Goal: Task Accomplishment & Management: Complete application form

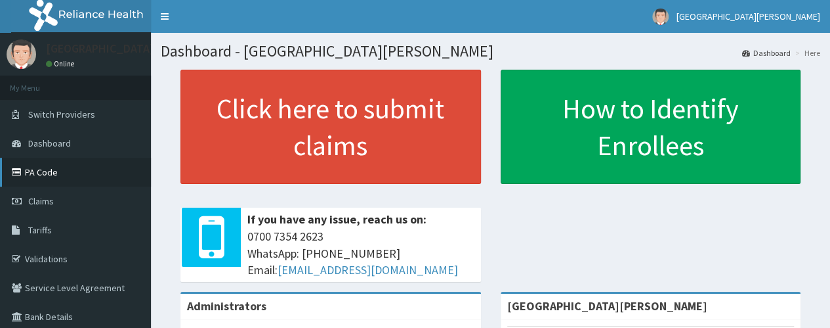
click at [45, 171] on link "PA Code" at bounding box center [75, 172] width 151 height 29
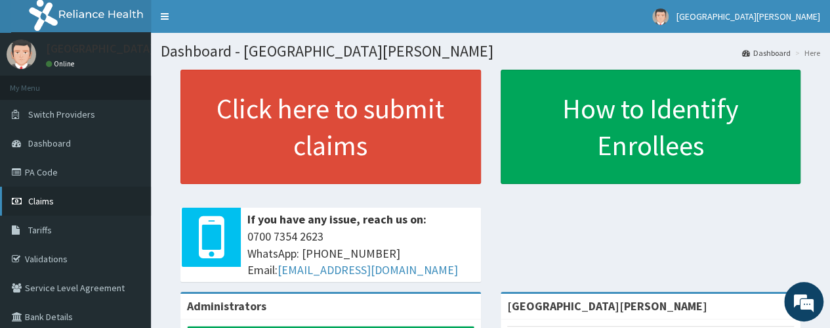
click at [59, 198] on link "Claims" at bounding box center [75, 200] width 151 height 29
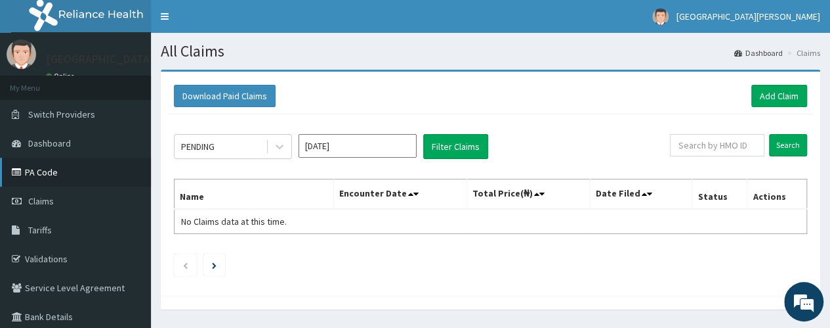
click at [49, 168] on link "PA Code" at bounding box center [75, 172] width 151 height 29
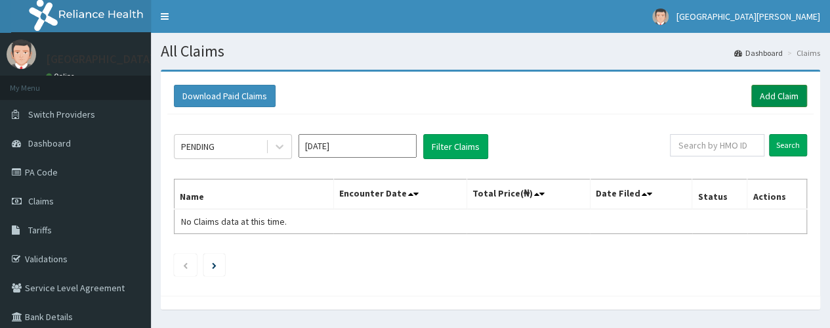
click at [773, 93] on link "Add Claim" at bounding box center [780, 96] width 56 height 22
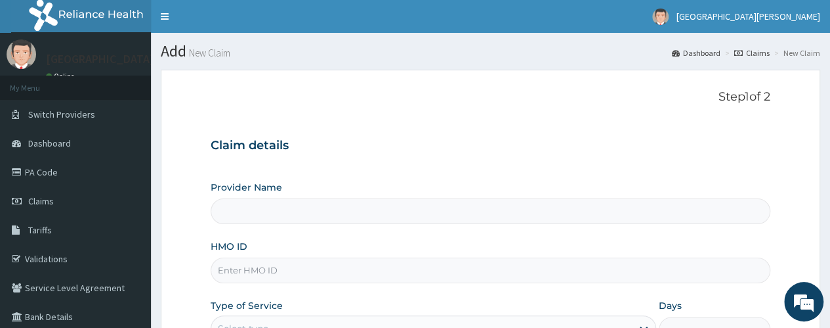
type input "[GEOGRAPHIC_DATA][PERSON_NAME]"
